Goal: Task Accomplishment & Management: Use online tool/utility

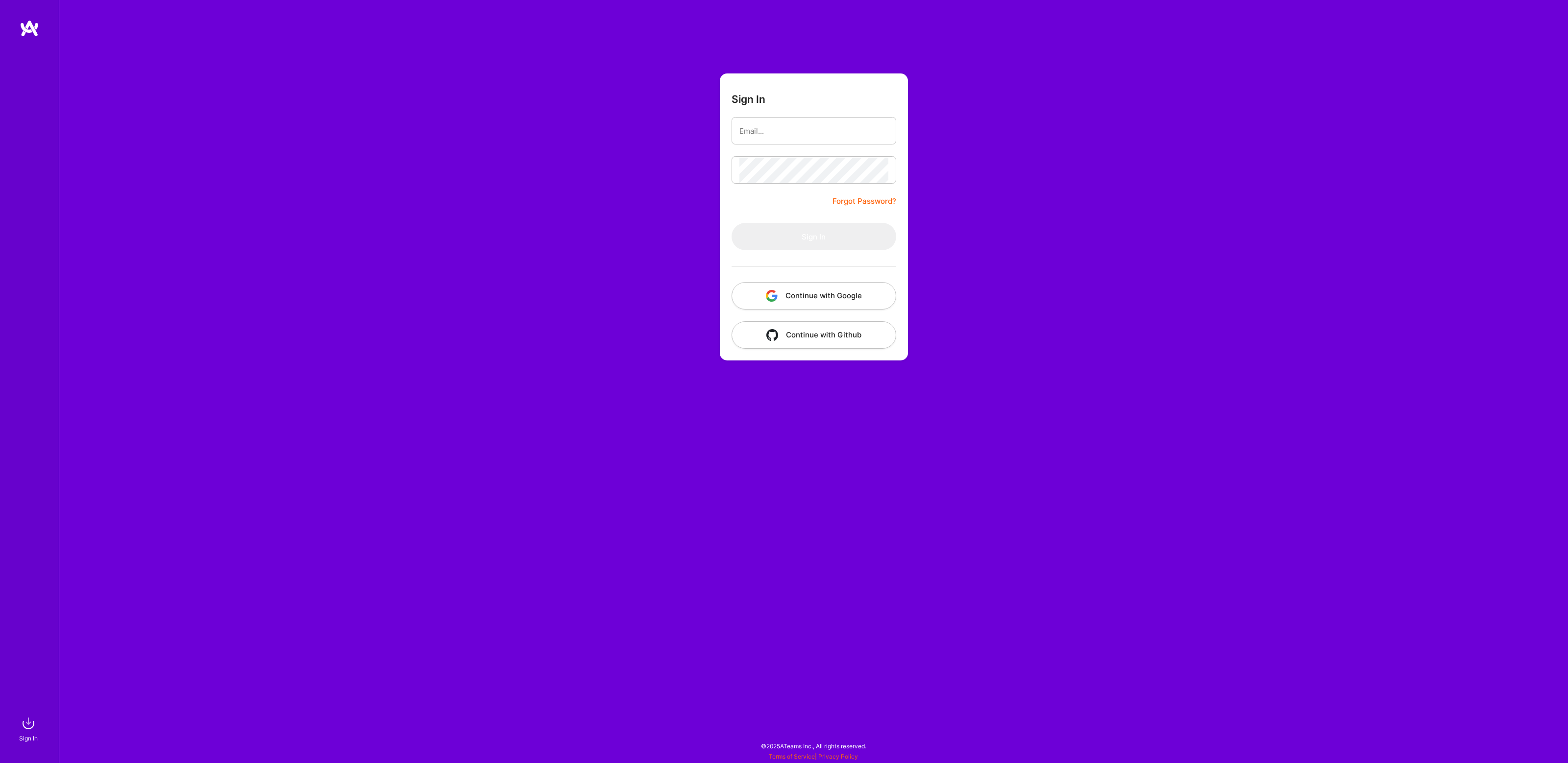
click at [792, 294] on button "Continue with Google" at bounding box center [814, 296] width 164 height 27
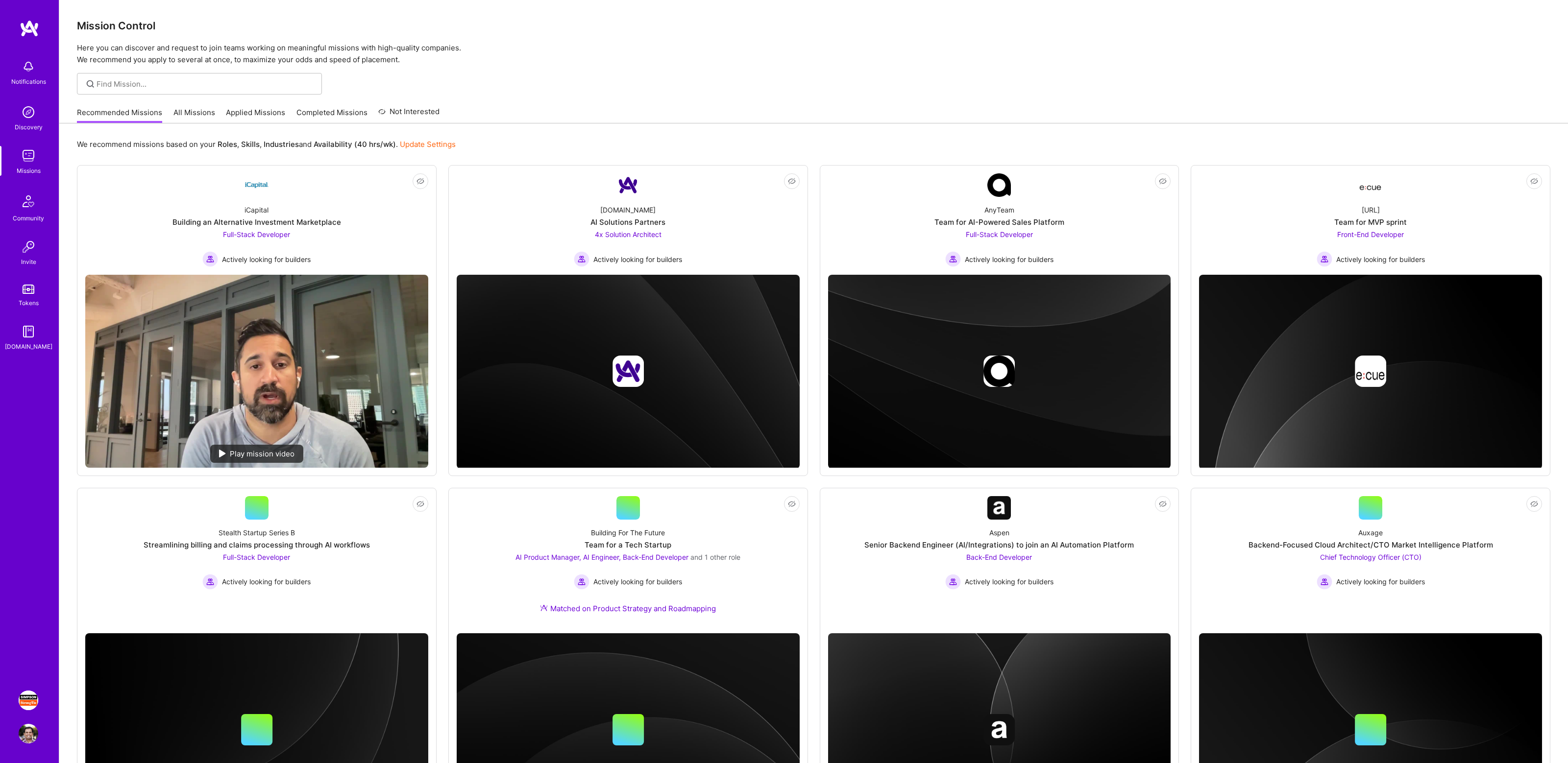
click at [27, 697] on img at bounding box center [29, 700] width 19 height 19
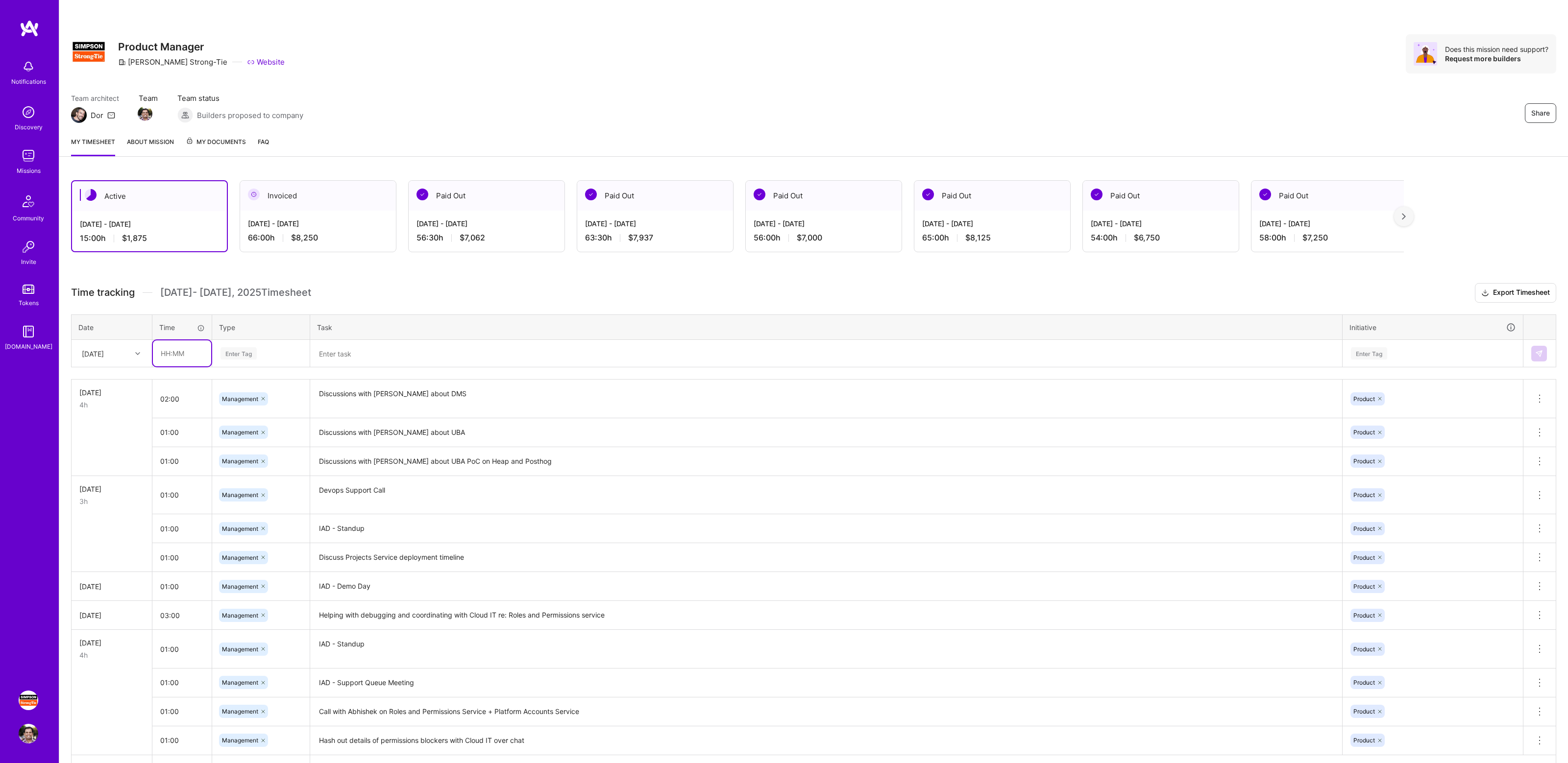
click at [180, 349] on input "text" at bounding box center [182, 353] width 58 height 26
type input "01:00"
type input "mana"
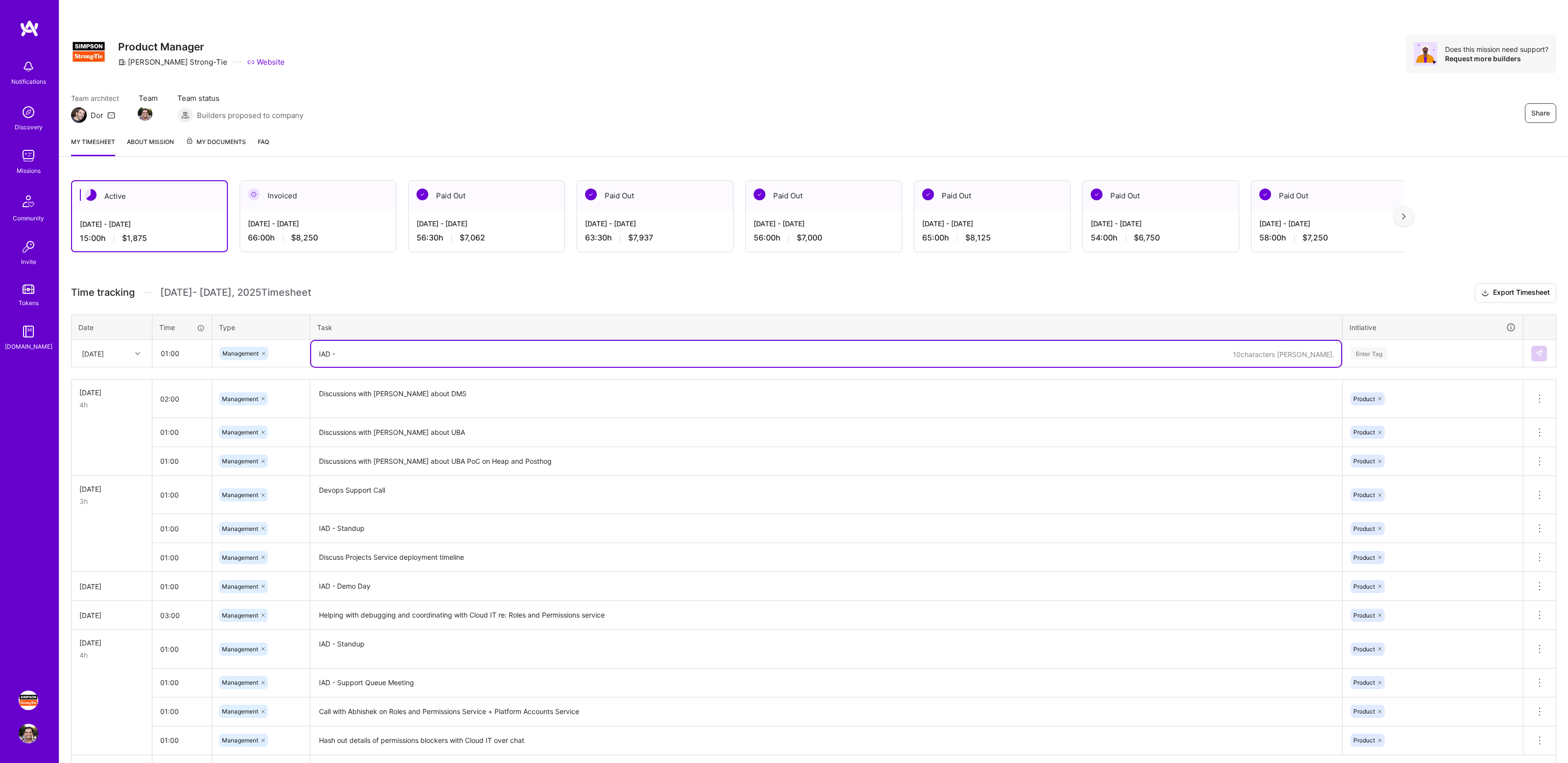
type textarea "IAD -"
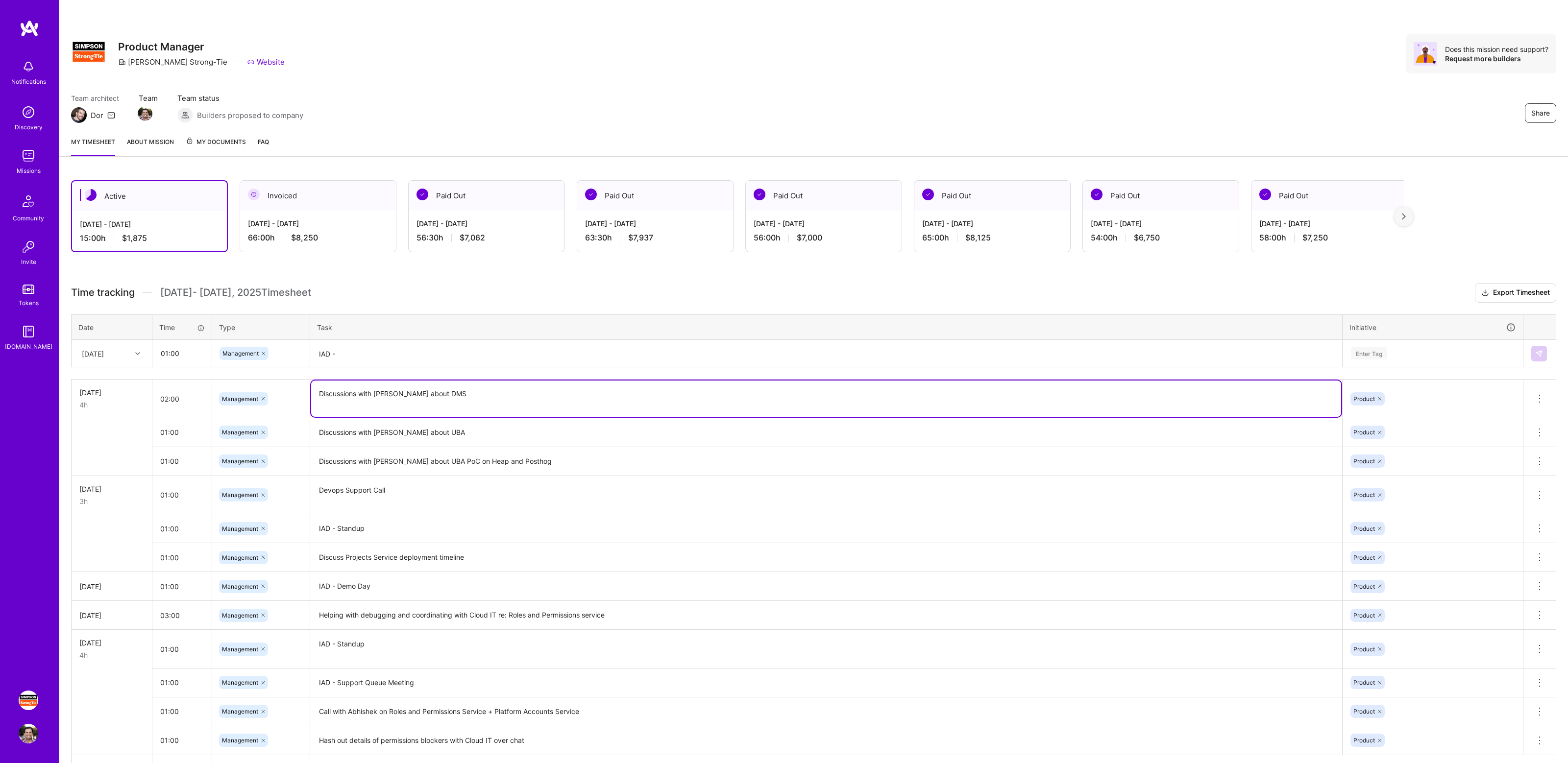
click at [424, 388] on textarea "Discussions with [PERSON_NAME] about DMS" at bounding box center [826, 399] width 1030 height 37
click at [443, 396] on textarea "Discussions with [PERSON_NAME] about DMS" at bounding box center [826, 399] width 1030 height 37
type textarea "Discussions with [PERSON_NAME] about DMS Deployment"
click at [408, 355] on textarea "IAD -" at bounding box center [826, 354] width 1030 height 26
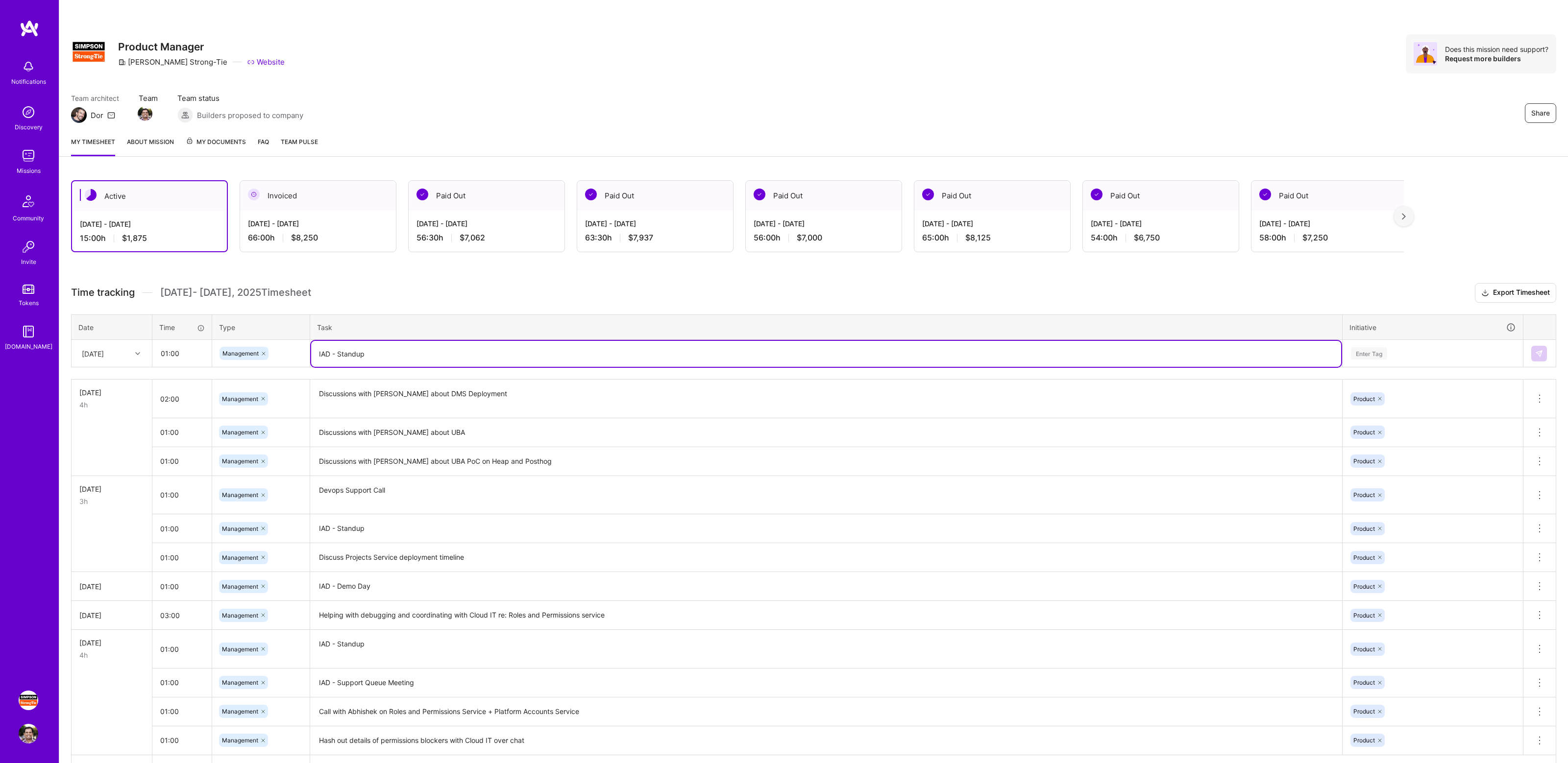
type textarea "IAD - Standup"
click at [1396, 344] on div "Enter Tag" at bounding box center [1433, 354] width 180 height 26
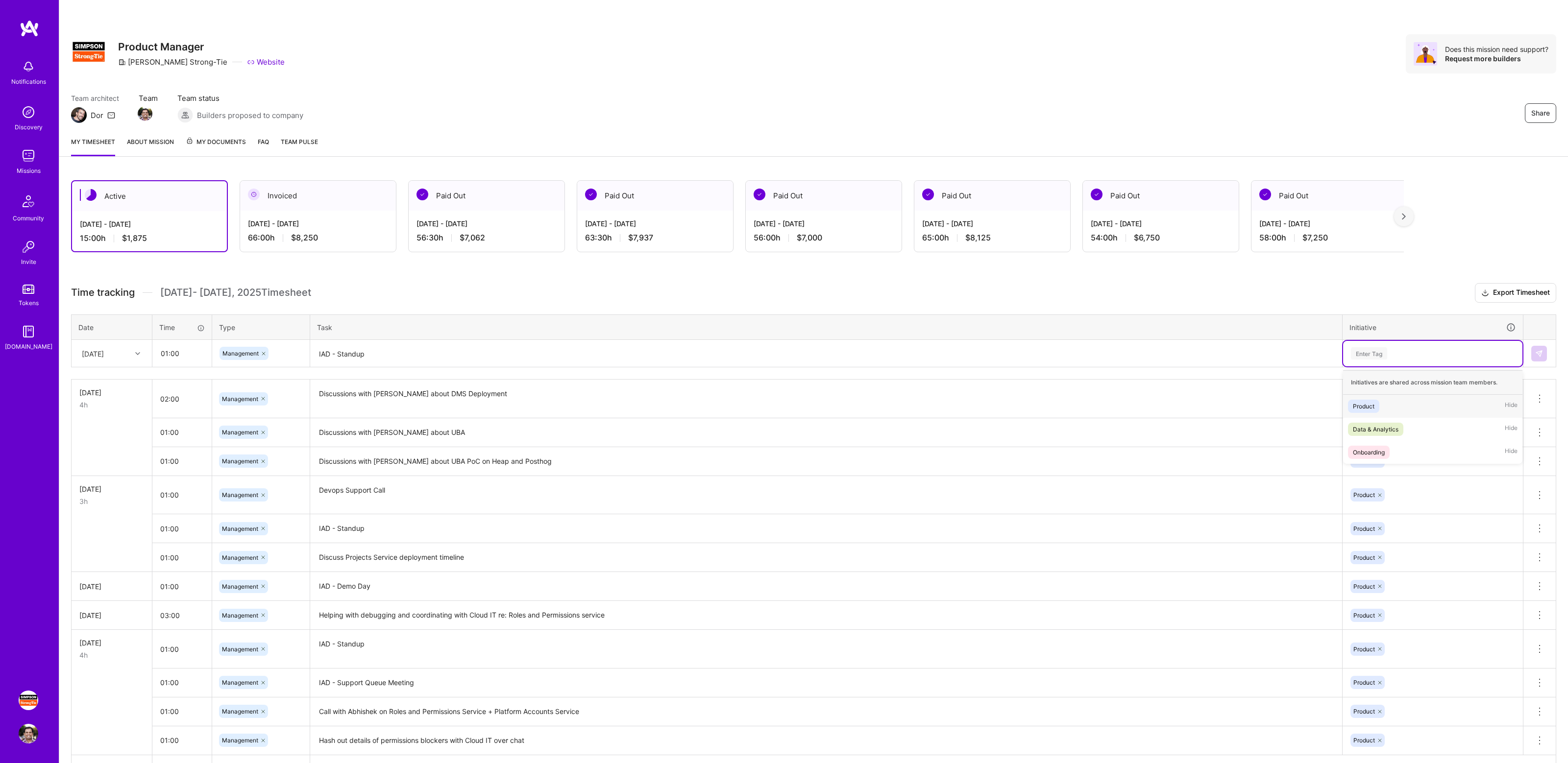
click at [1396, 410] on div "Product Hide" at bounding box center [1433, 406] width 180 height 23
click at [1542, 350] on img at bounding box center [1539, 354] width 8 height 8
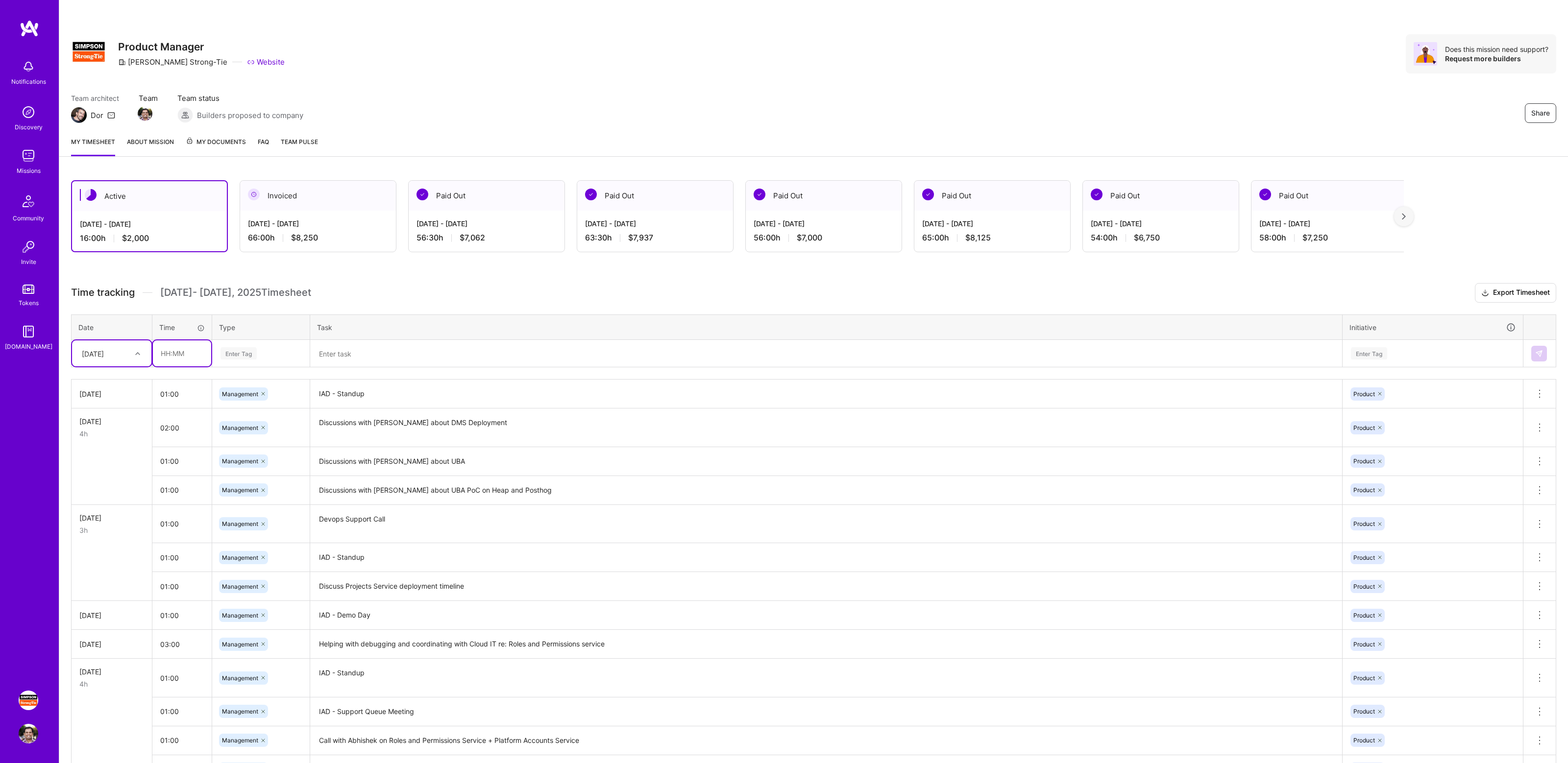
click at [187, 349] on input "text" at bounding box center [182, 353] width 58 height 26
type input "01:00"
type input "manage"
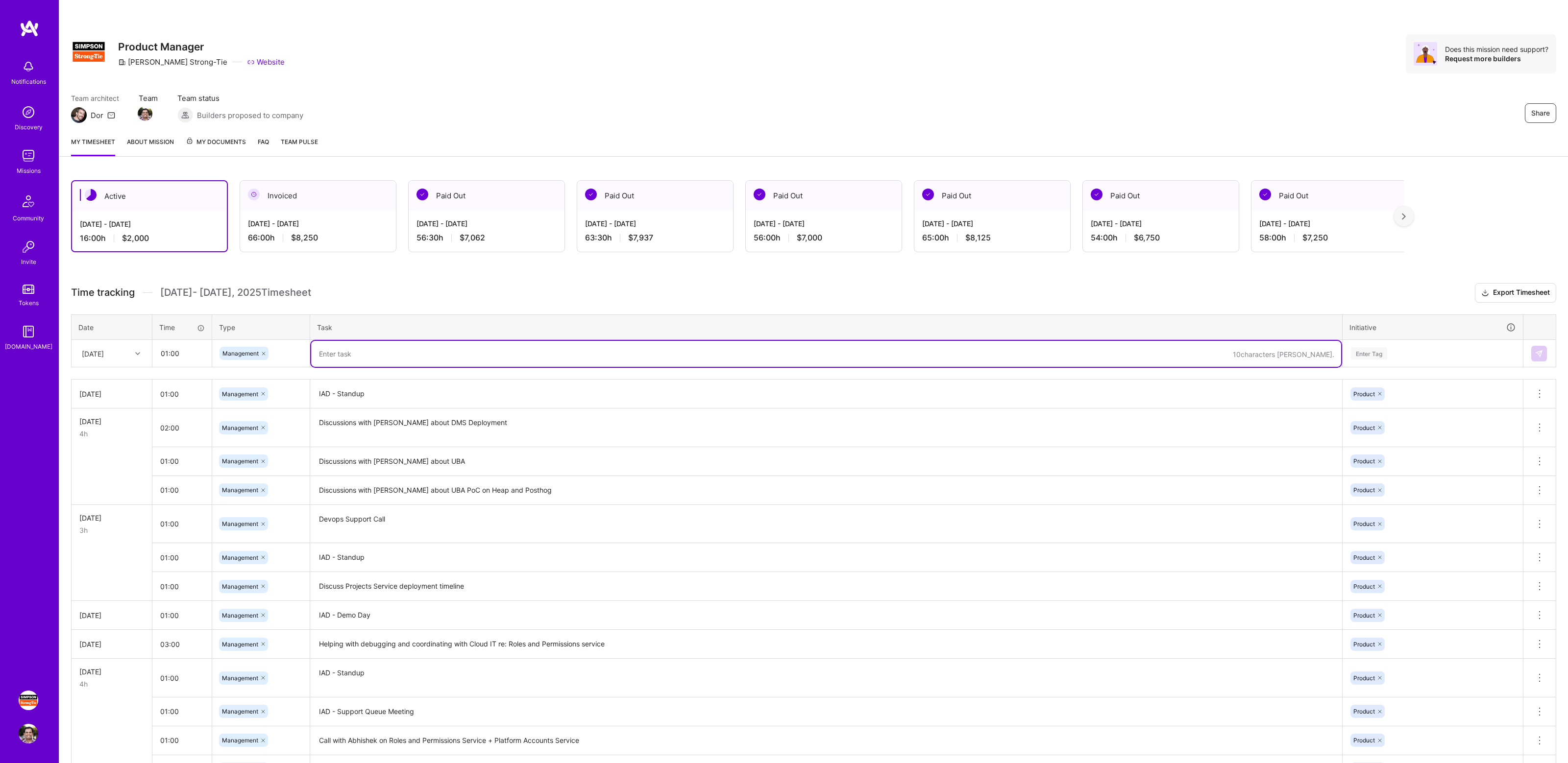
click at [333, 347] on textarea at bounding box center [826, 354] width 1030 height 26
click at [351, 351] on textarea at bounding box center [826, 354] width 1030 height 26
type textarea "IAD - DevOps Support Sync"
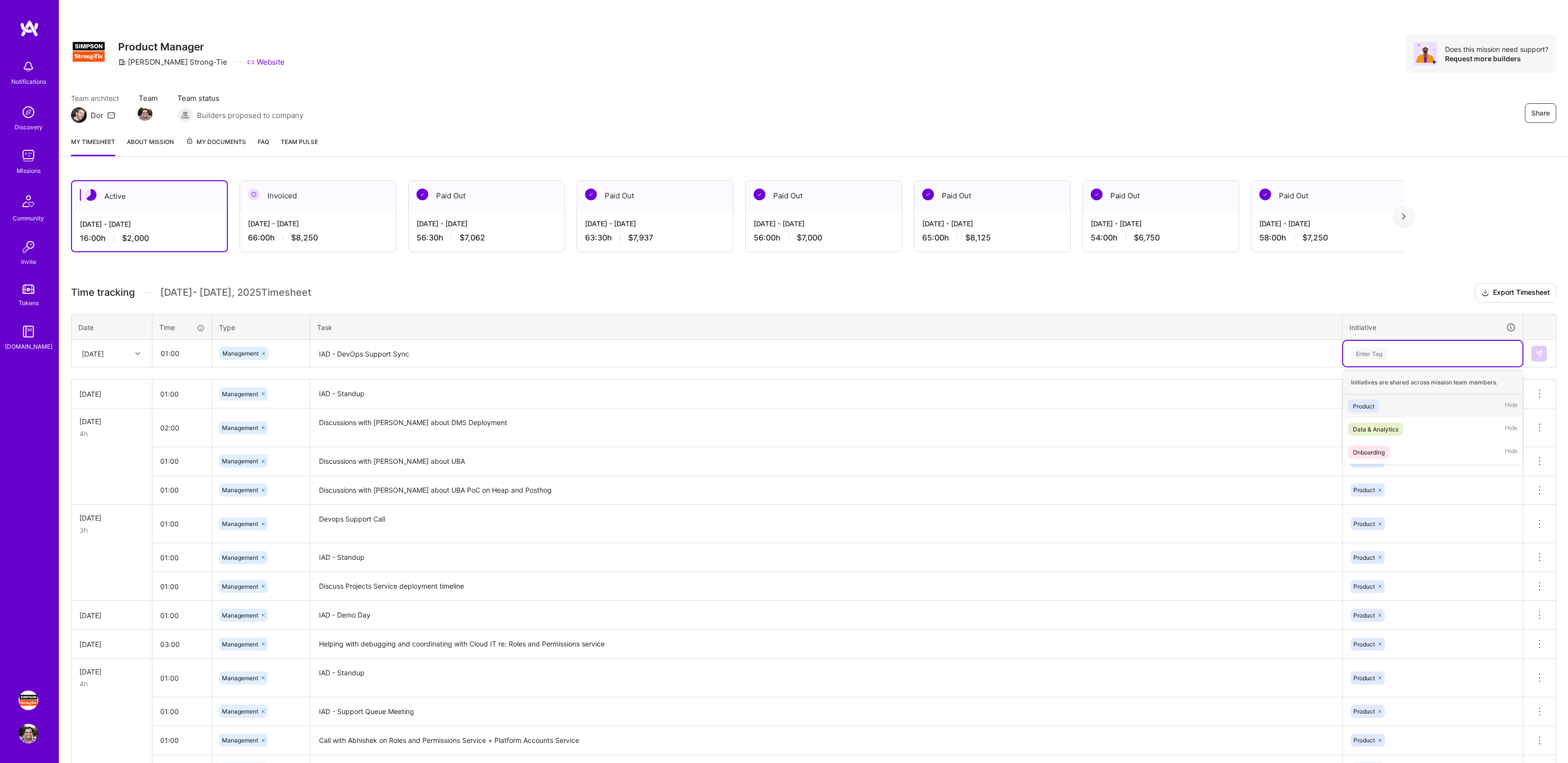
click at [1415, 352] on div "Enter Tag" at bounding box center [1433, 354] width 166 height 12
click at [1399, 406] on div "Product Hide" at bounding box center [1433, 406] width 180 height 23
click at [1535, 357] on button at bounding box center [1539, 354] width 16 height 16
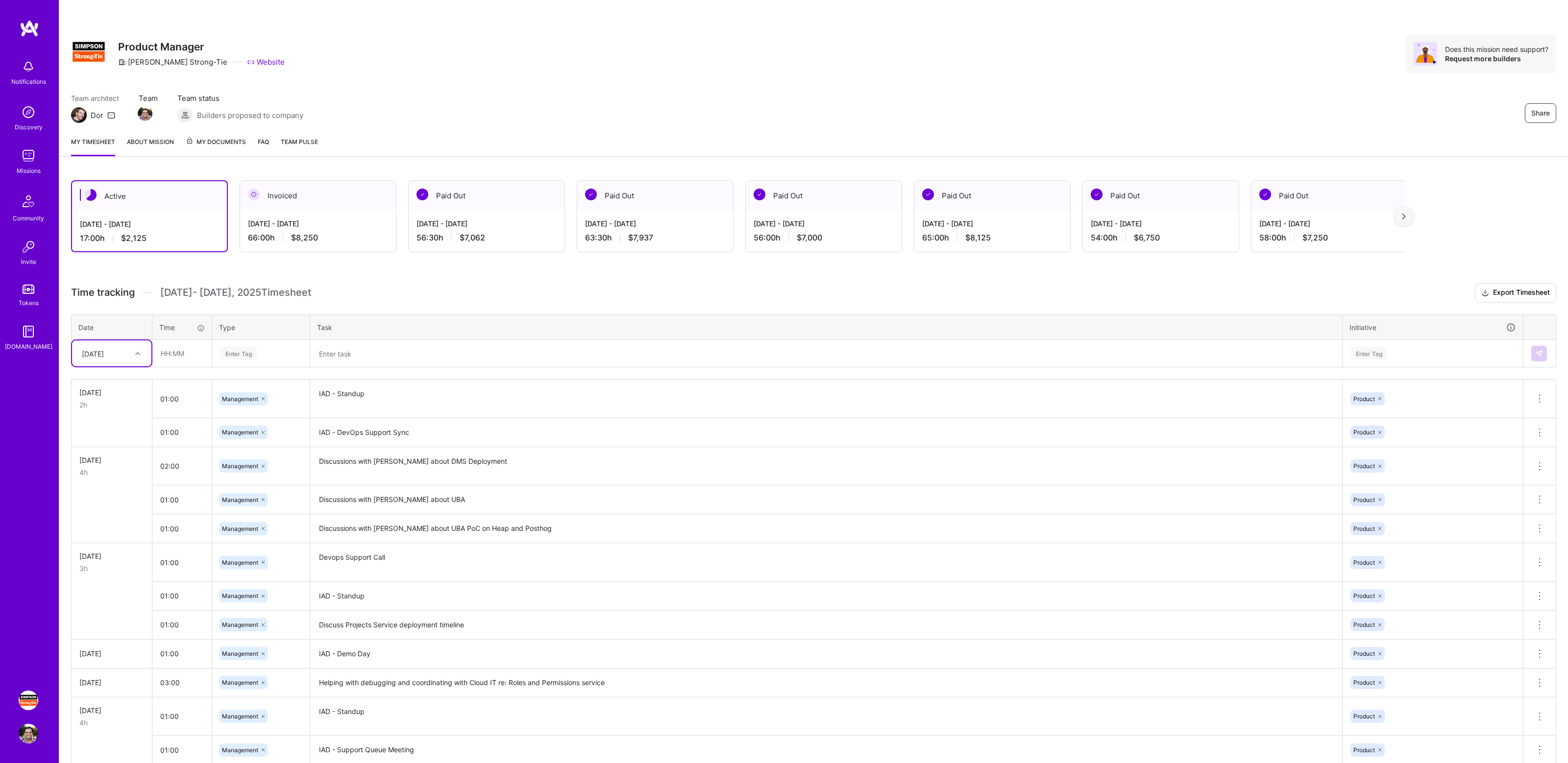
click at [555, 280] on div "Active [DATE] - [DATE] 17:00 h $2,125 Invoiced [DATE] - [DATE] 66:00 h $8,250 P…" at bounding box center [813, 532] width 1509 height 728
click at [588, 280] on div "Active [DATE] - [DATE] 17:00 h $2,125 Invoiced [DATE] - [DATE] 66:00 h $8,250 P…" at bounding box center [813, 532] width 1509 height 728
click at [1143, 139] on div "My timesheet About Mission My Documents FAQ Team Pulse" at bounding box center [813, 143] width 1509 height 28
